Goal: Navigation & Orientation: Go to known website

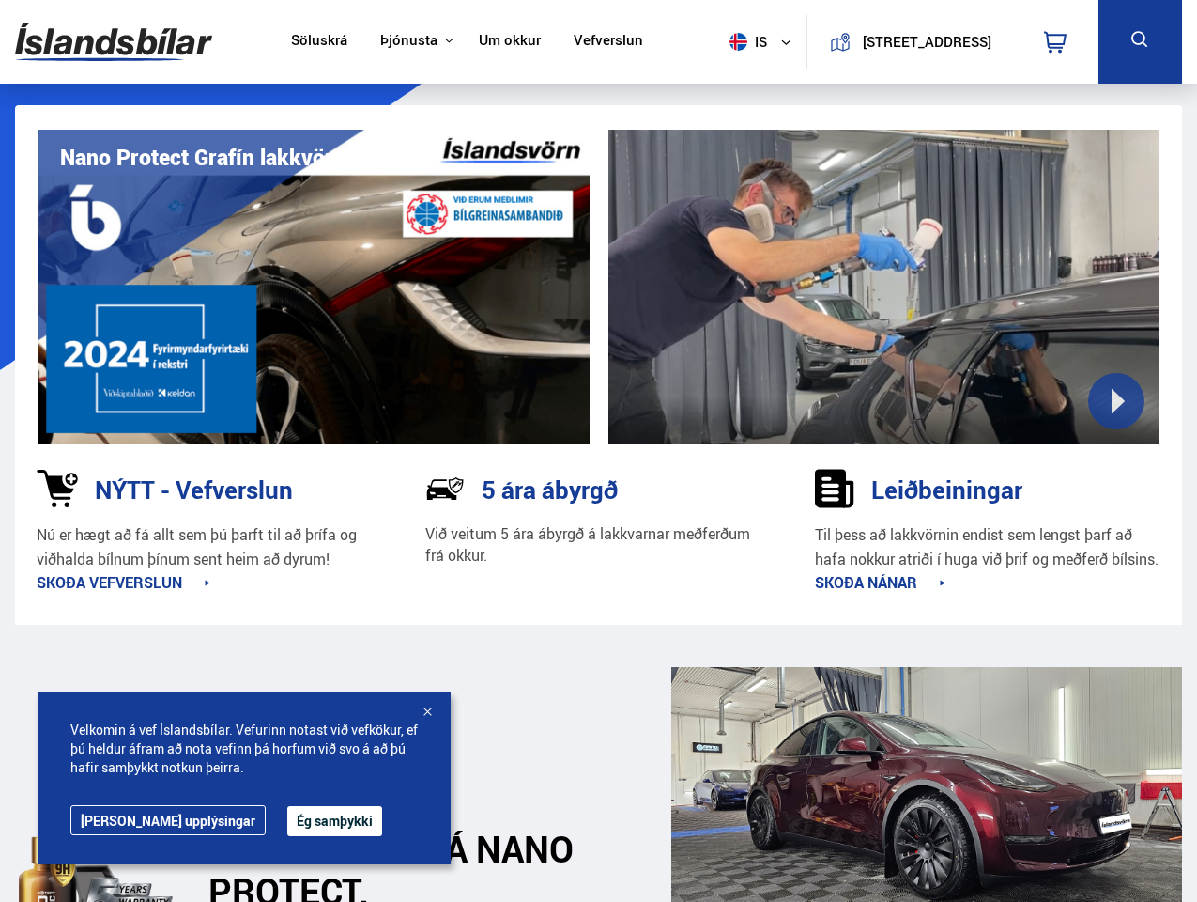
click at [114, 41] on img at bounding box center [113, 41] width 197 height 61
click at [742, 41] on span "is" at bounding box center [745, 42] width 47 height 18
click at [1059, 41] on icon at bounding box center [1055, 42] width 23 height 23
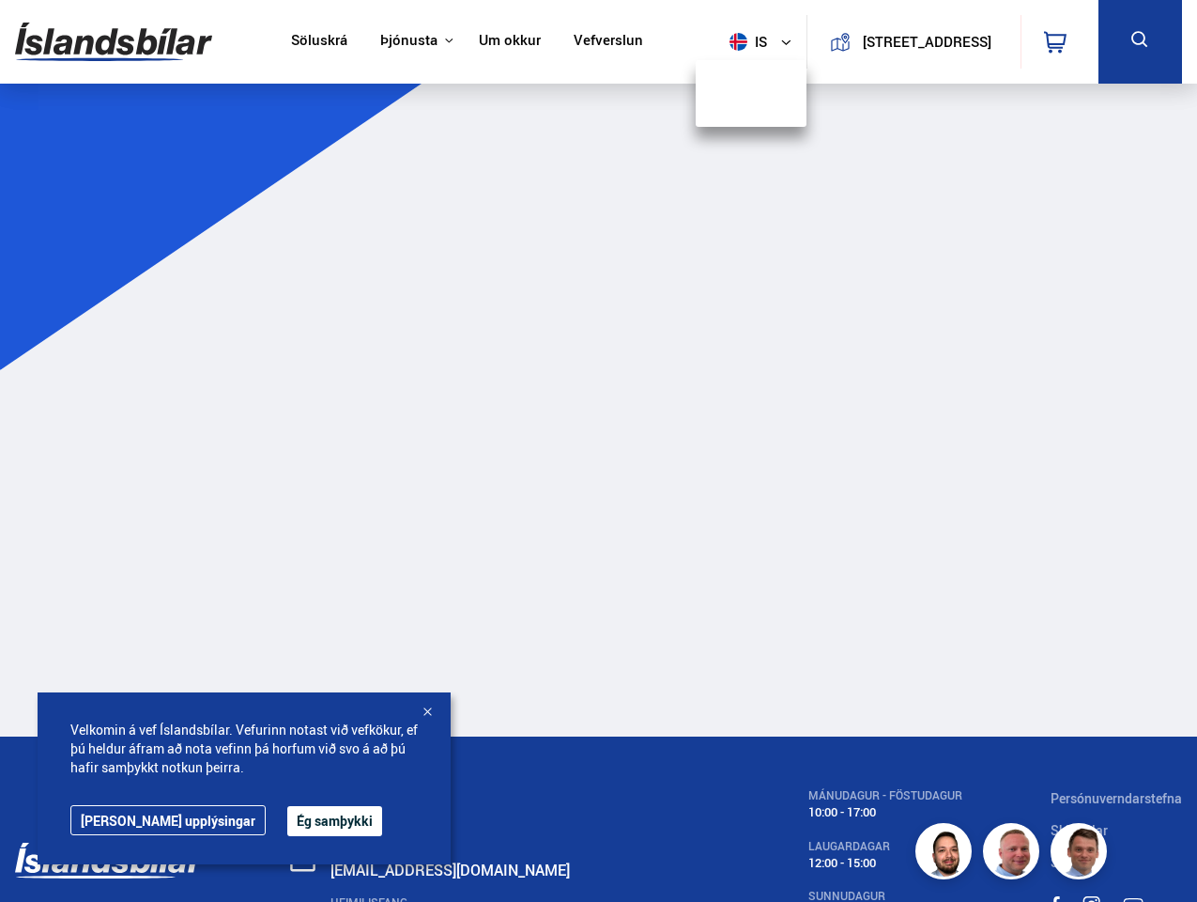
click at [1140, 41] on icon at bounding box center [1140, 39] width 23 height 23
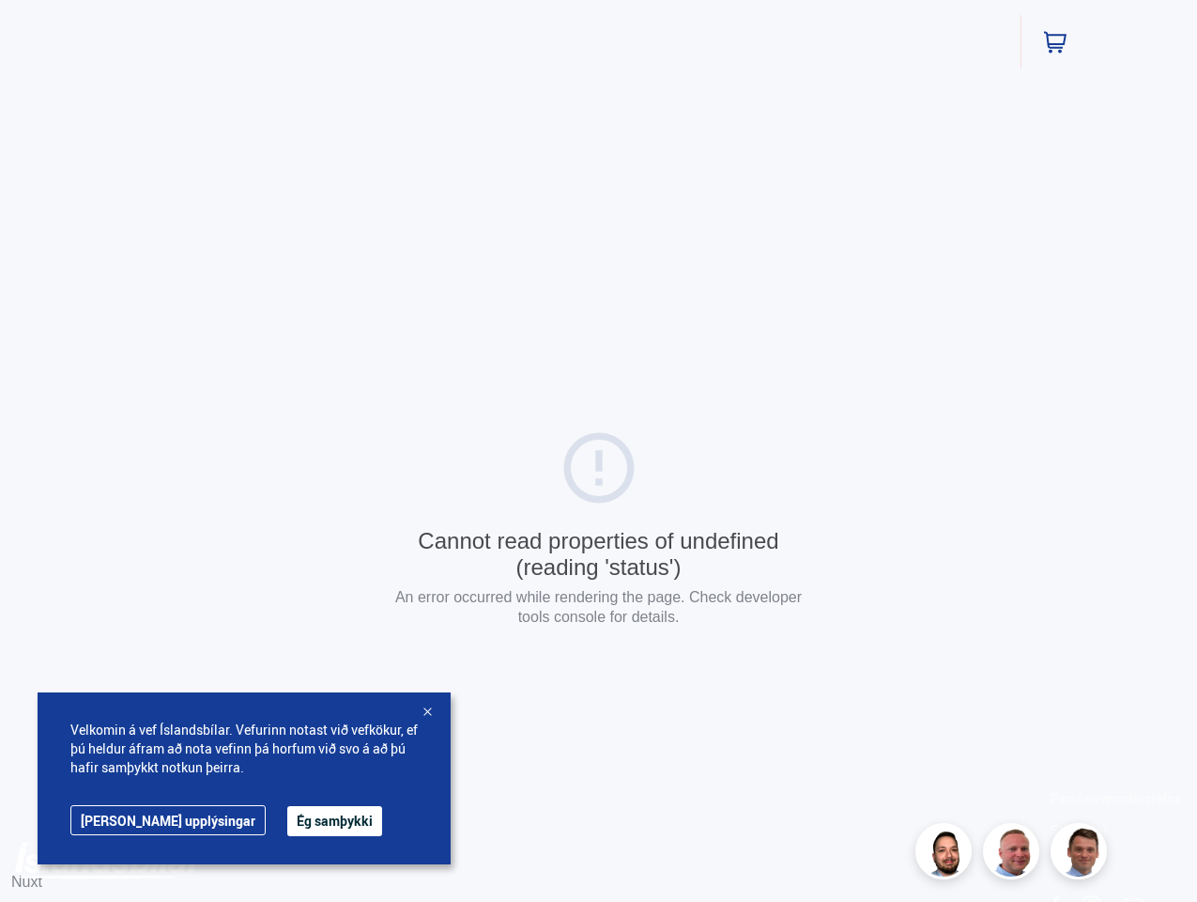
click at [287, 821] on button "Ég samþykki" at bounding box center [334, 821] width 95 height 30
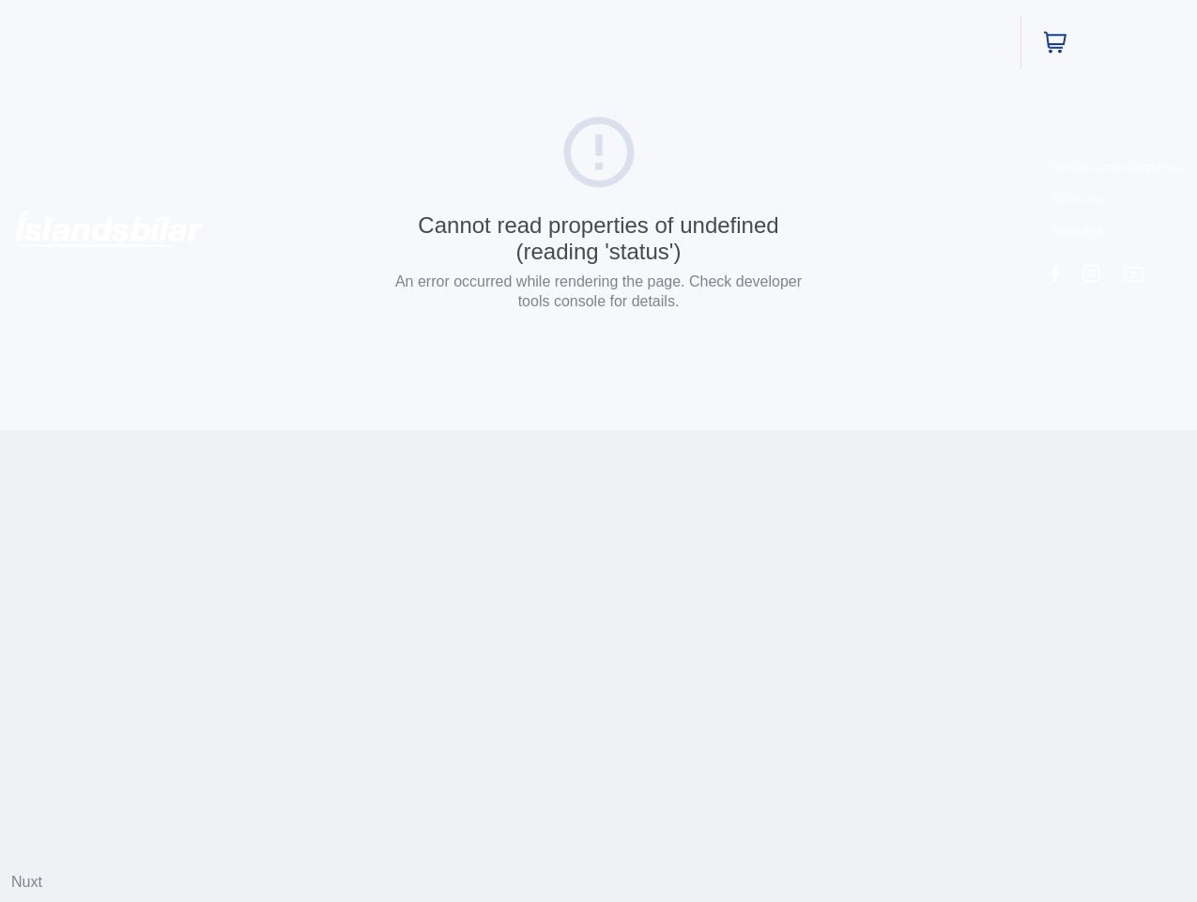
click at [427, 430] on html "Söluskrá Þjónusta Íslandsbílar [DOMAIN_NAME] Íslandsvörn Leiðbeiningar Um okkur…" at bounding box center [598, 215] width 1197 height 430
